Goal: Information Seeking & Learning: Stay updated

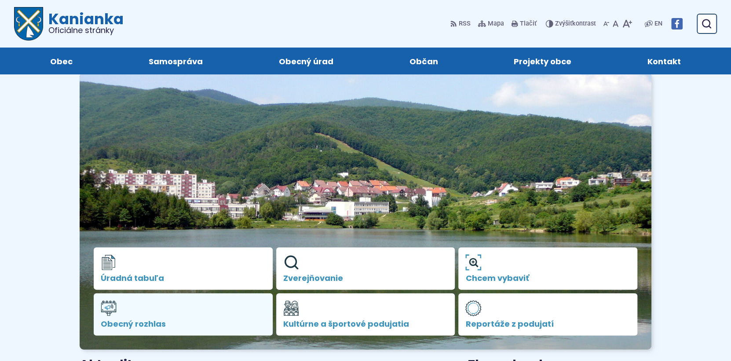
click at [212, 297] on link "Obecný rozhlas" at bounding box center [183, 314] width 179 height 42
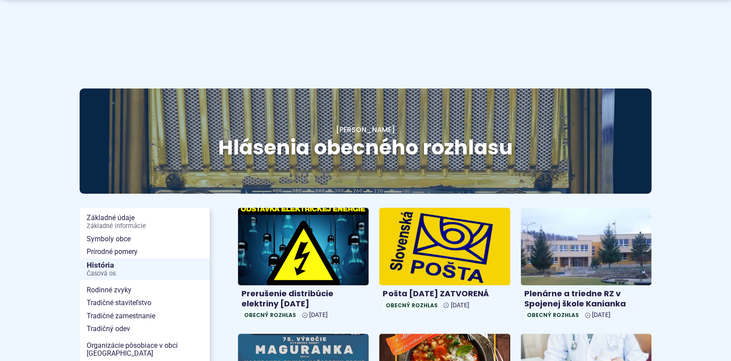
scroll to position [132, 0]
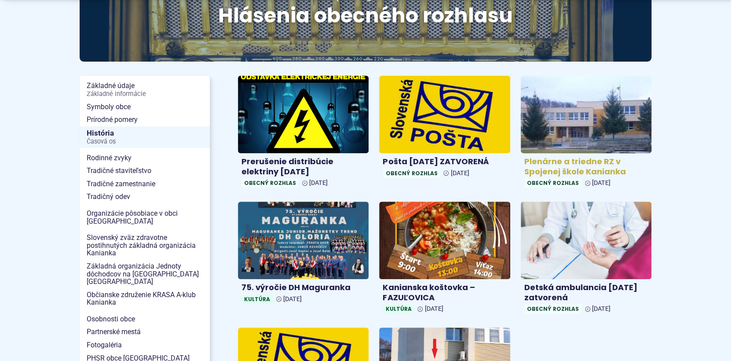
click at [588, 114] on img at bounding box center [586, 114] width 150 height 89
